Goal: Navigation & Orientation: Find specific page/section

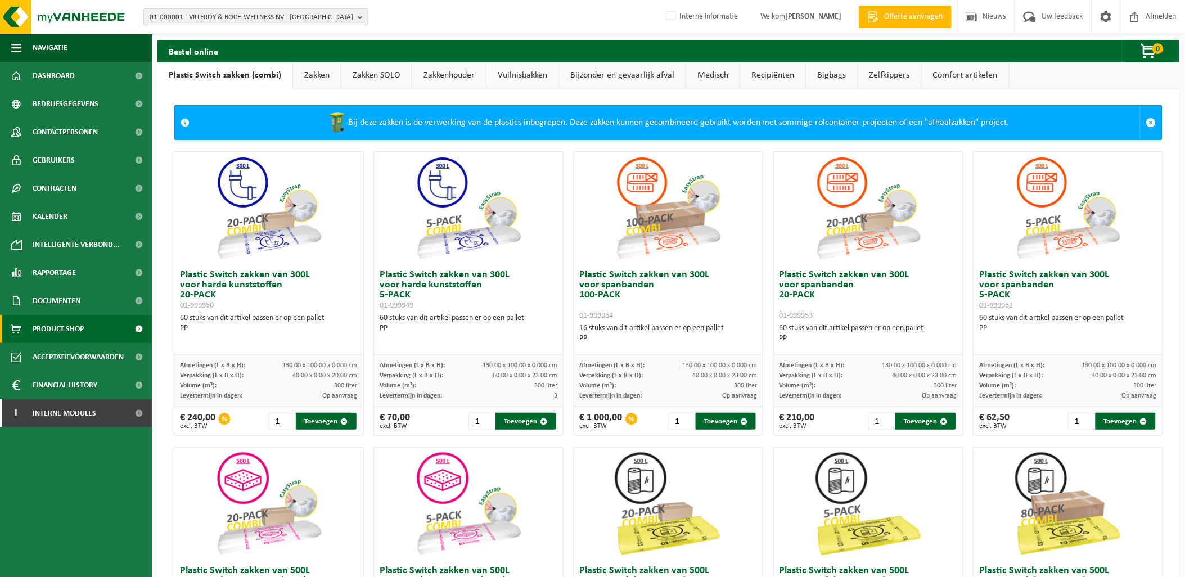
click at [209, 19] on span "01-000001 - VILLEROY & BOCH WELLNESS NV - ROESELARE" at bounding box center [252, 17] width 204 height 17
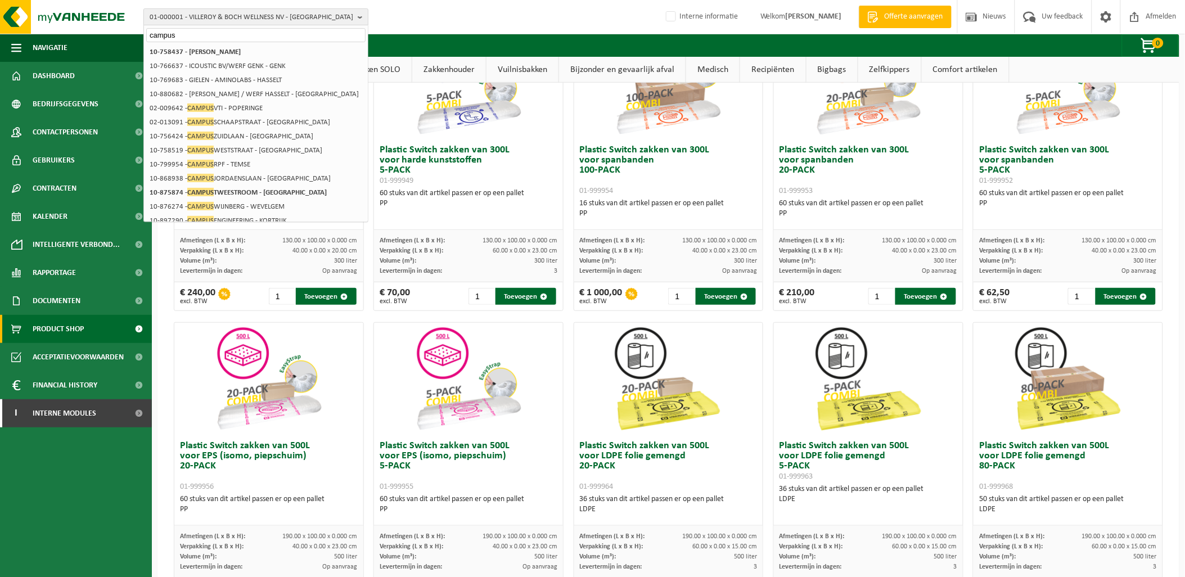
type input "campus"
click at [283, 14] on span "01-000001 - VILLEROY & BOCH WELLNESS NV - ROESELARE" at bounding box center [252, 17] width 204 height 17
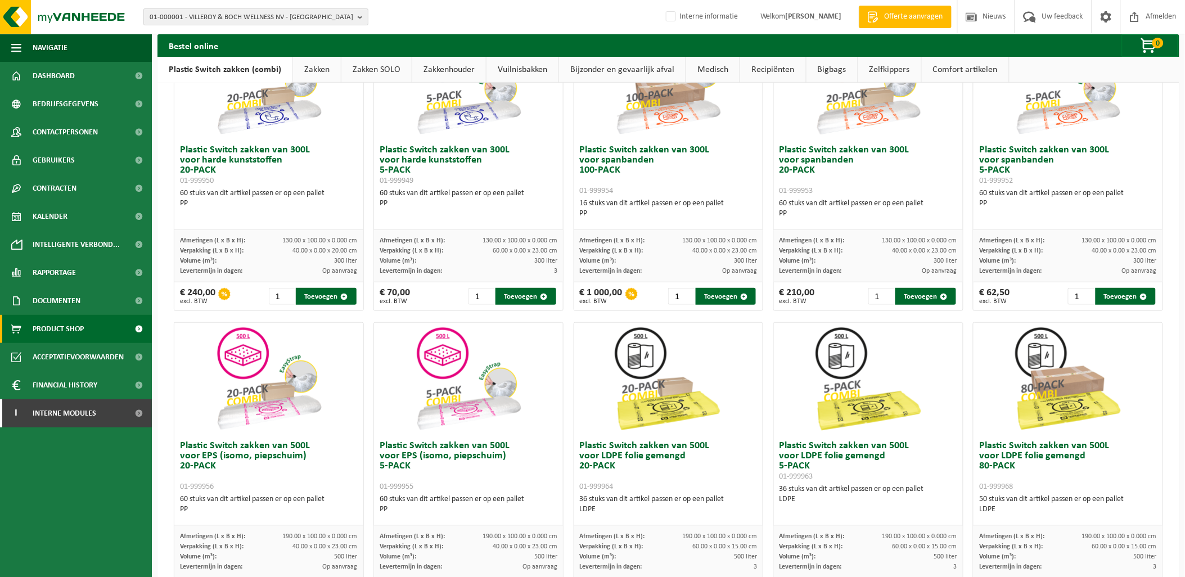
click at [283, 14] on span "01-000001 - VILLEROY & BOCH WELLNESS NV - ROESELARE" at bounding box center [252, 17] width 204 height 17
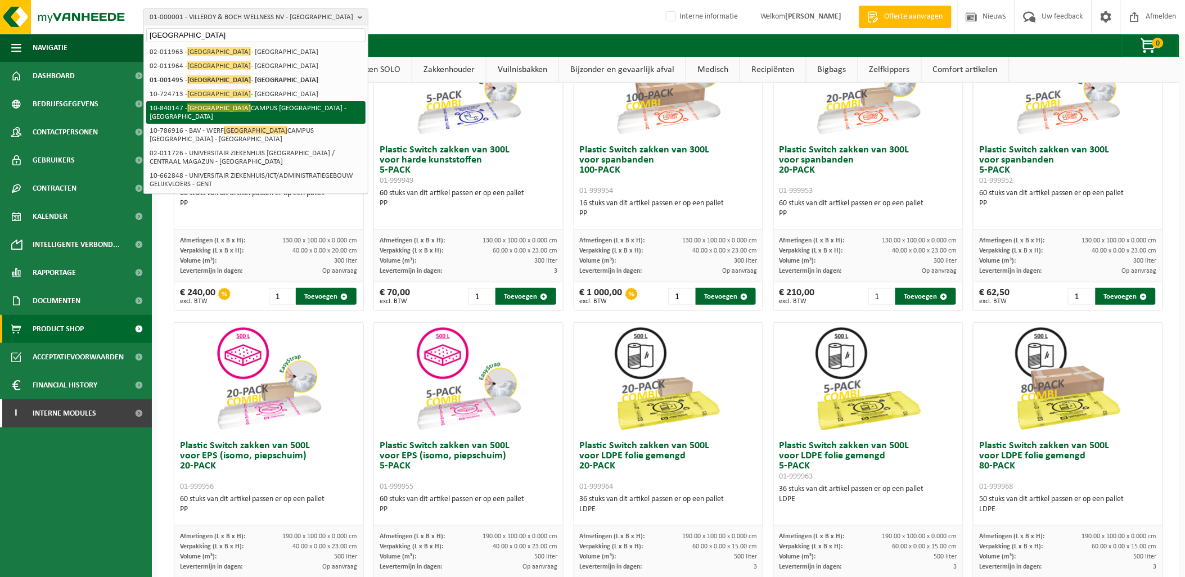
type input "universiteit gent"
click at [252, 106] on li "10-840147 - UNIVERSITEIT GENT CAMPUS KORTRIJK - KORTRIJK" at bounding box center [255, 112] width 219 height 22
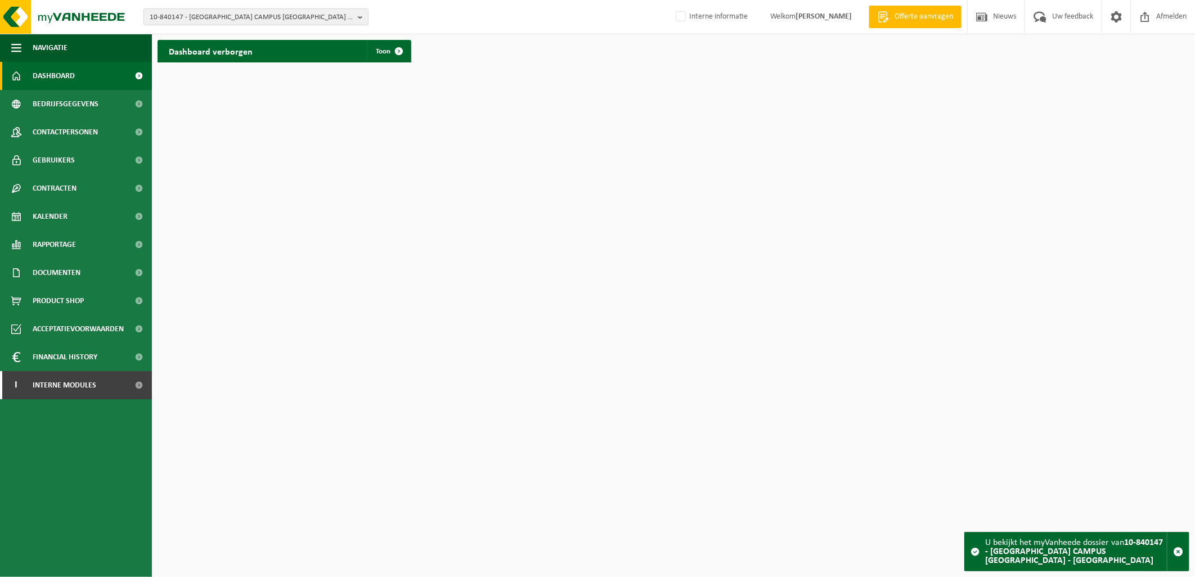
click at [258, 56] on h2 "Dashboard verborgen" at bounding box center [210, 51] width 106 height 22
click at [389, 48] on span at bounding box center [398, 51] width 22 height 22
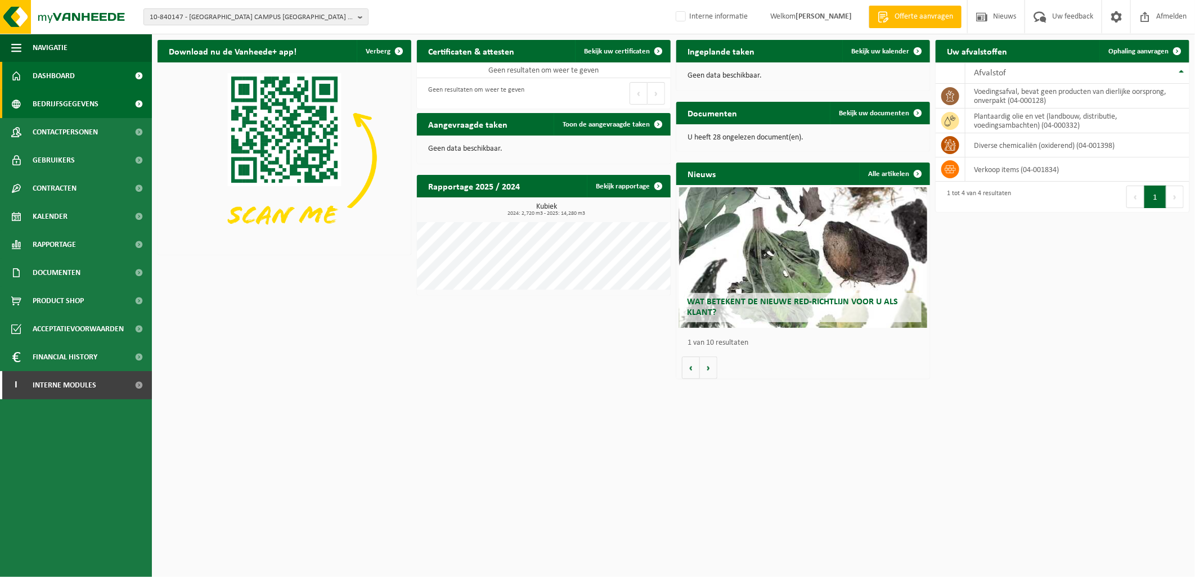
click at [61, 101] on span "Bedrijfsgegevens" at bounding box center [66, 104] width 66 height 28
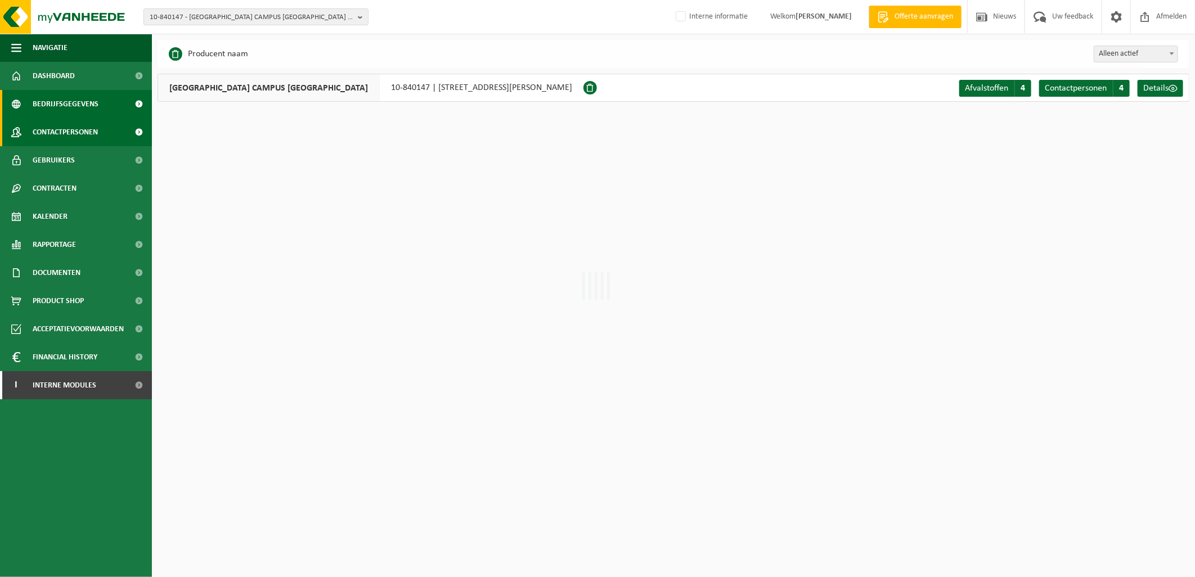
click at [54, 131] on span "Contactpersonen" at bounding box center [65, 132] width 65 height 28
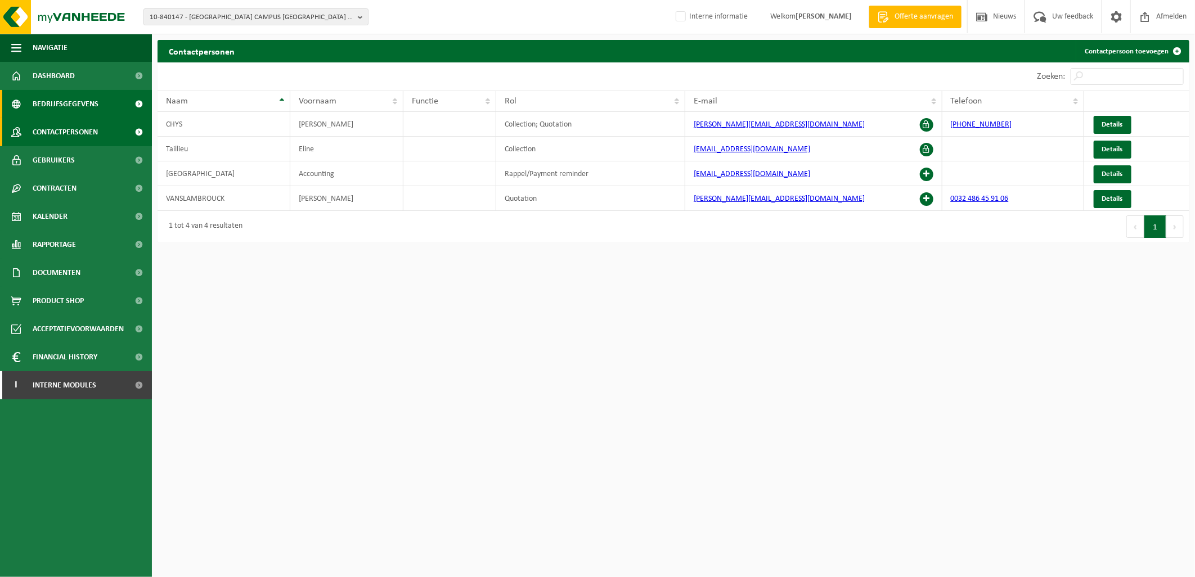
click at [75, 101] on span "Bedrijfsgegevens" at bounding box center [66, 104] width 66 height 28
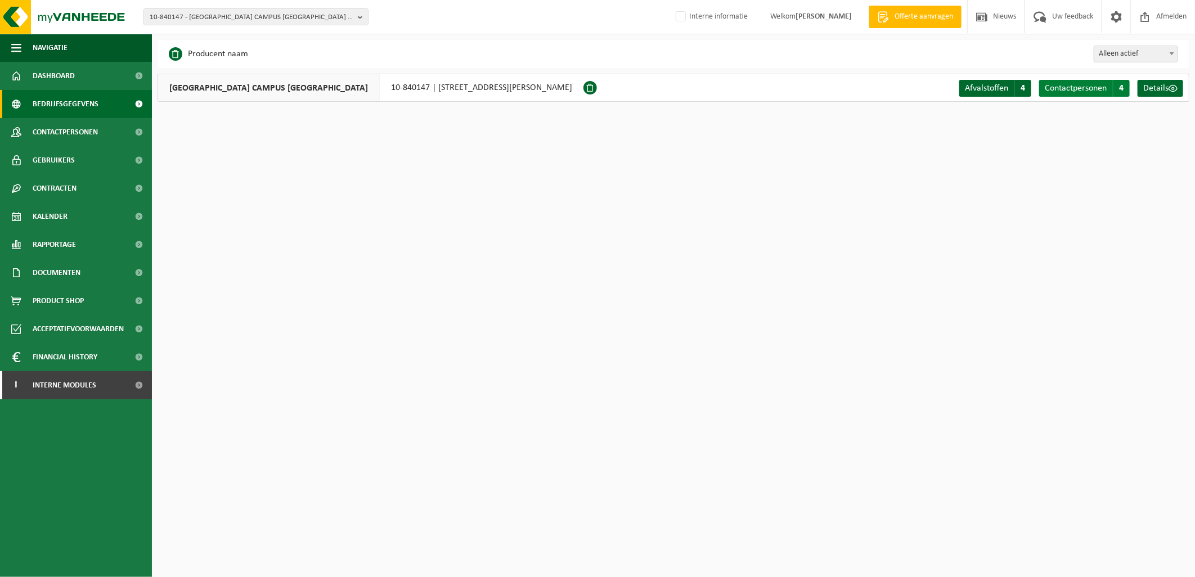
click at [1075, 85] on span "Contactpersonen" at bounding box center [1075, 88] width 62 height 9
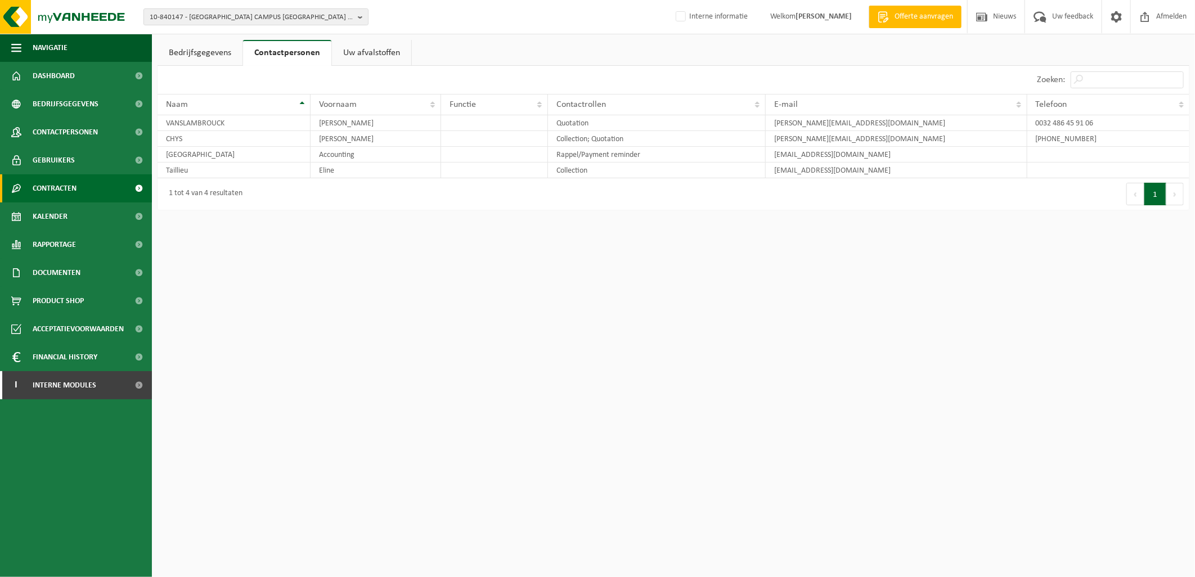
click at [60, 184] on span "Contracten" at bounding box center [55, 188] width 44 height 28
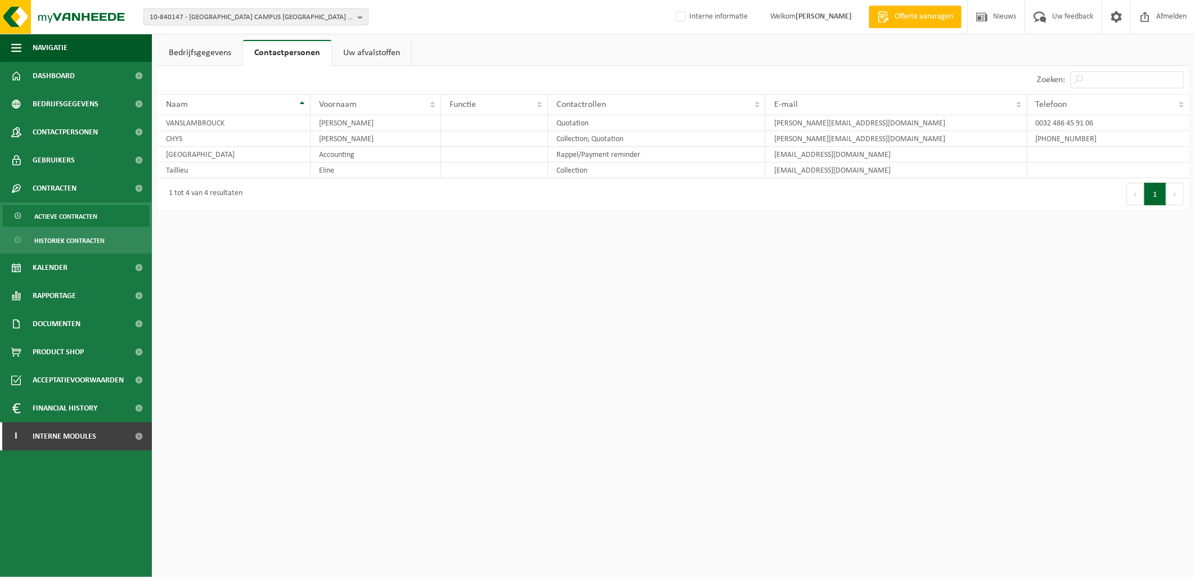
click at [56, 216] on span "Actieve contracten" at bounding box center [65, 216] width 63 height 21
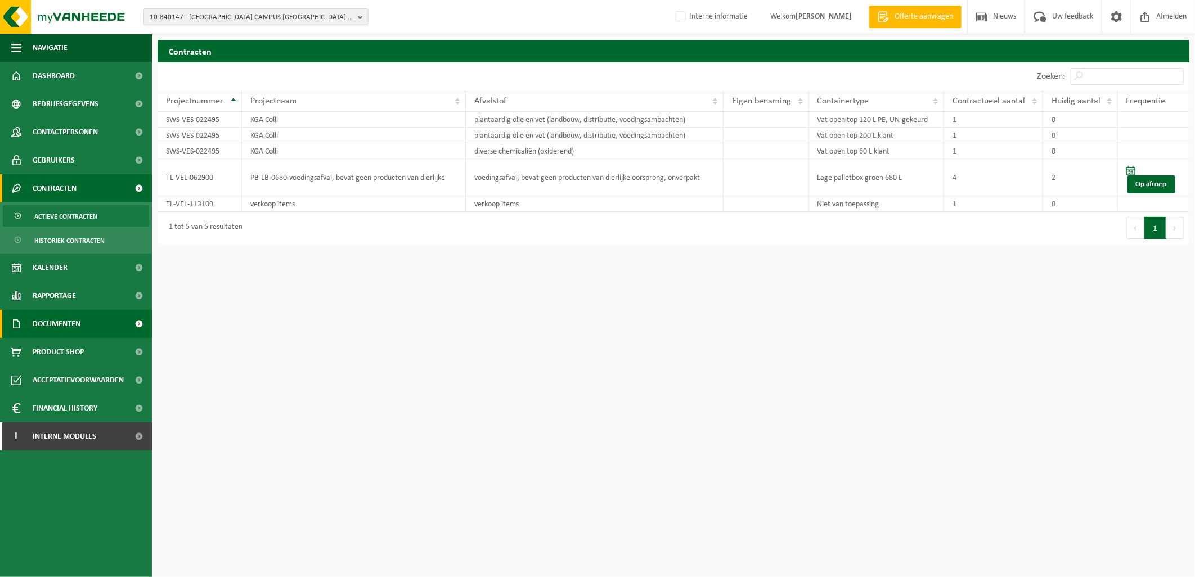
click at [55, 318] on span "Documenten" at bounding box center [57, 324] width 48 height 28
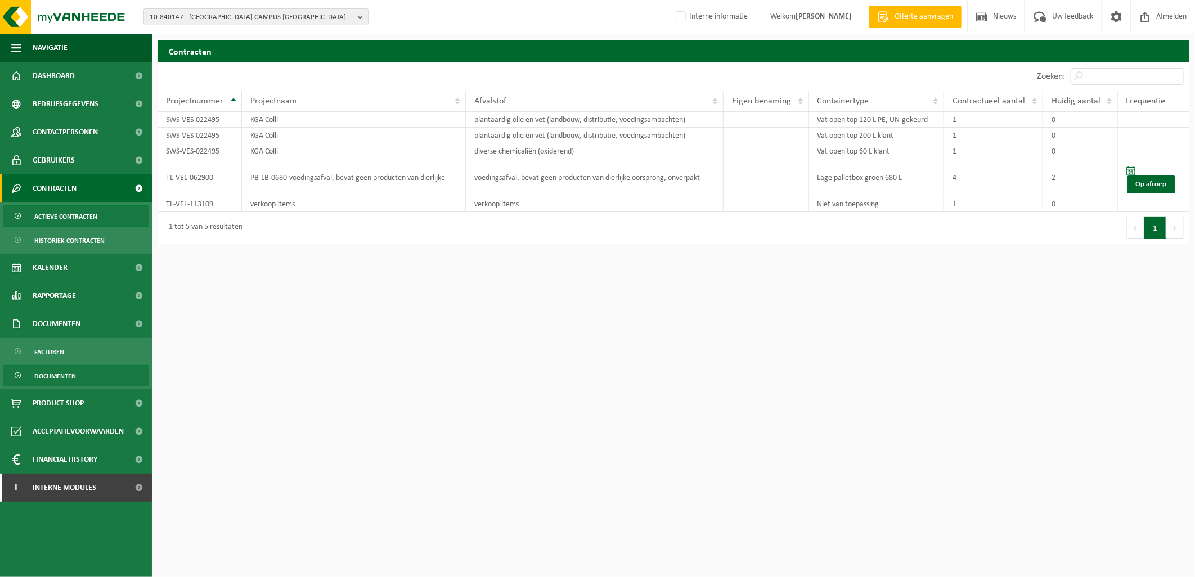
click at [48, 375] on span "Documenten" at bounding box center [55, 376] width 42 height 21
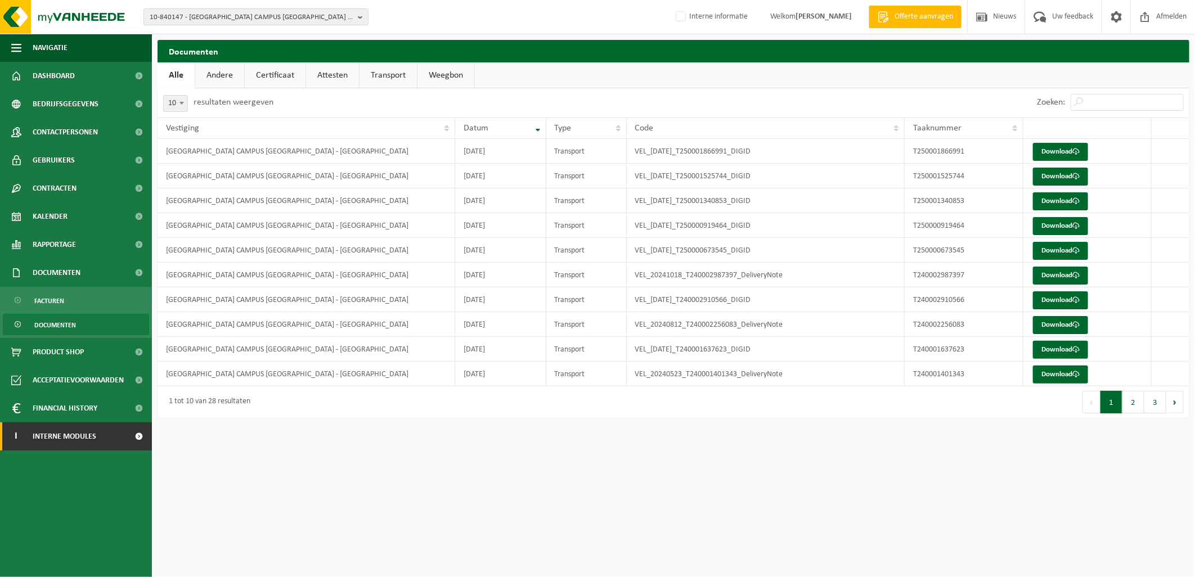
click at [70, 436] on span "Interne modules" at bounding box center [65, 436] width 64 height 28
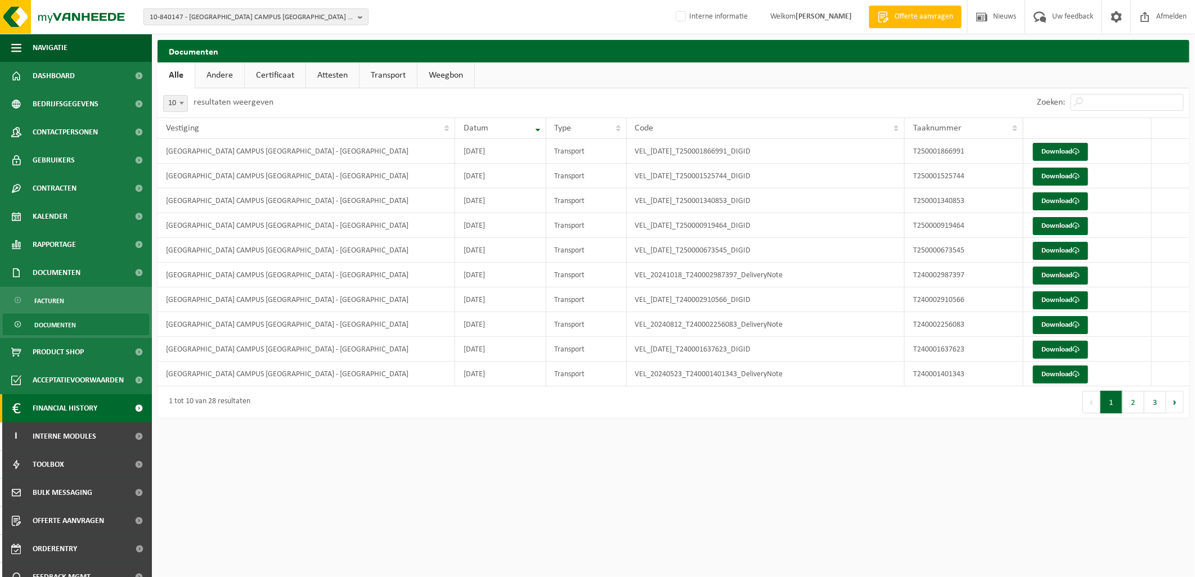
scroll to position [42, 0]
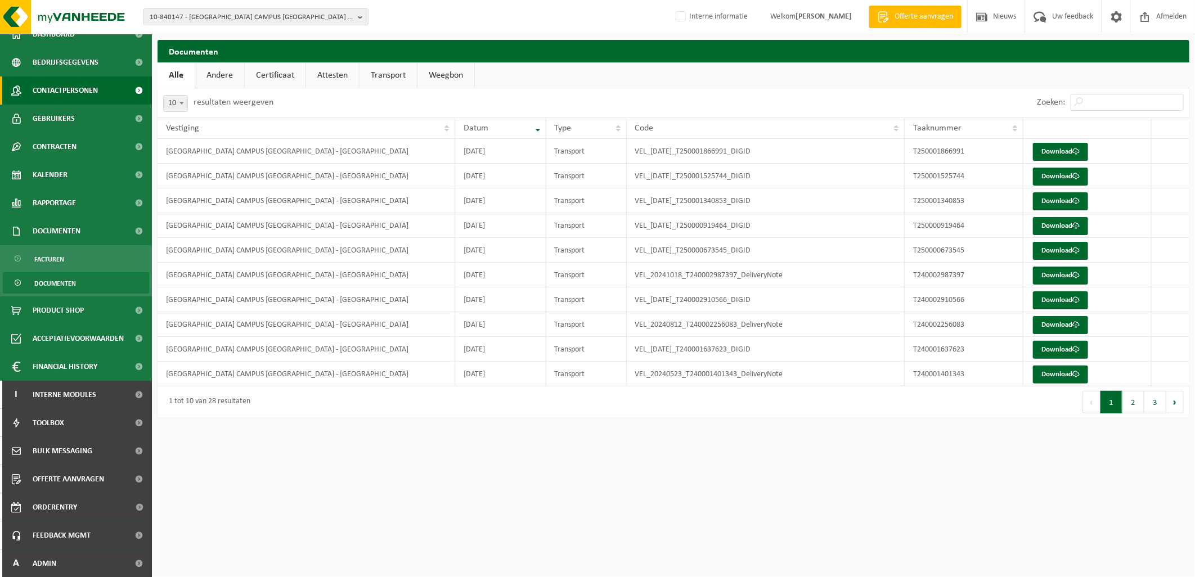
click at [58, 86] on span "Contactpersonen" at bounding box center [65, 90] width 65 height 28
